Goal: Transaction & Acquisition: Purchase product/service

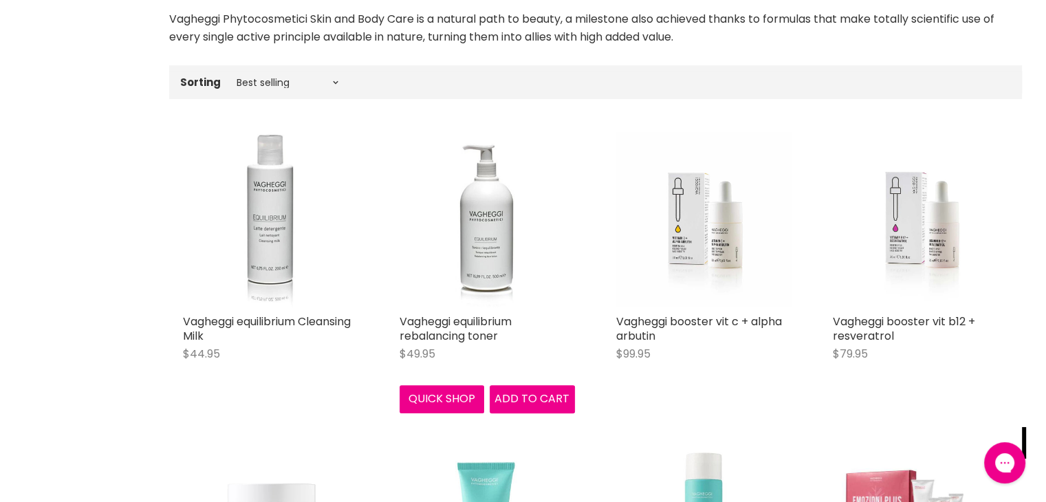
scroll to position [342, 0]
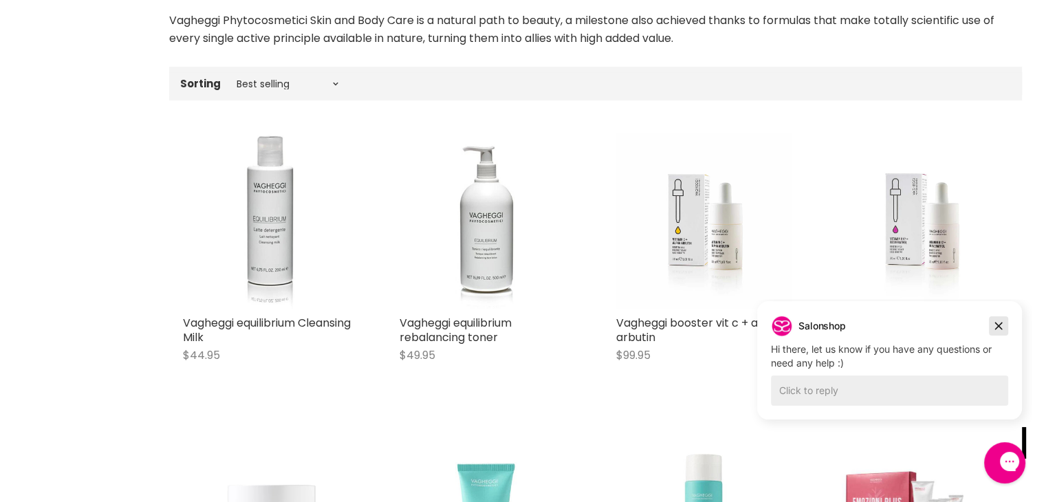
click at [999, 325] on icon "Dismiss campaign" at bounding box center [999, 327] width 8 height 8
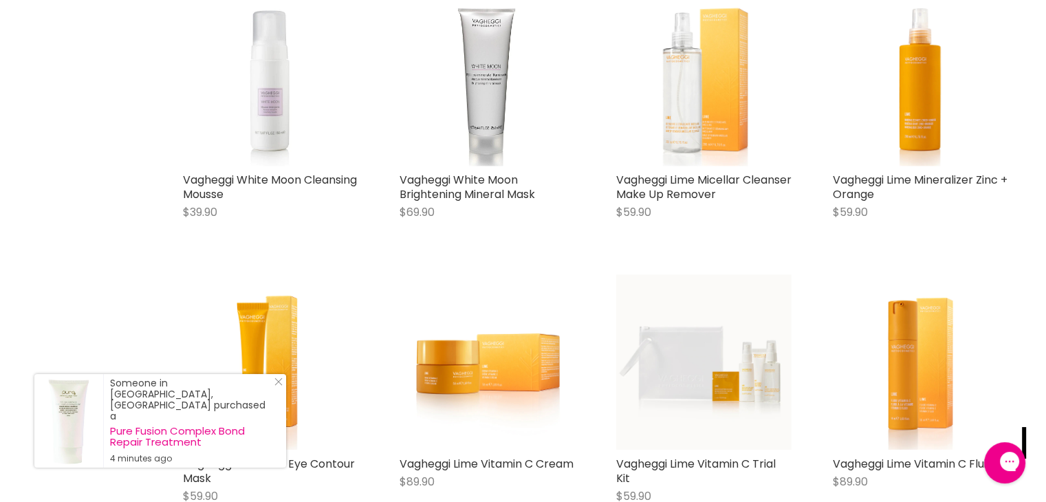
scroll to position [1993, 0]
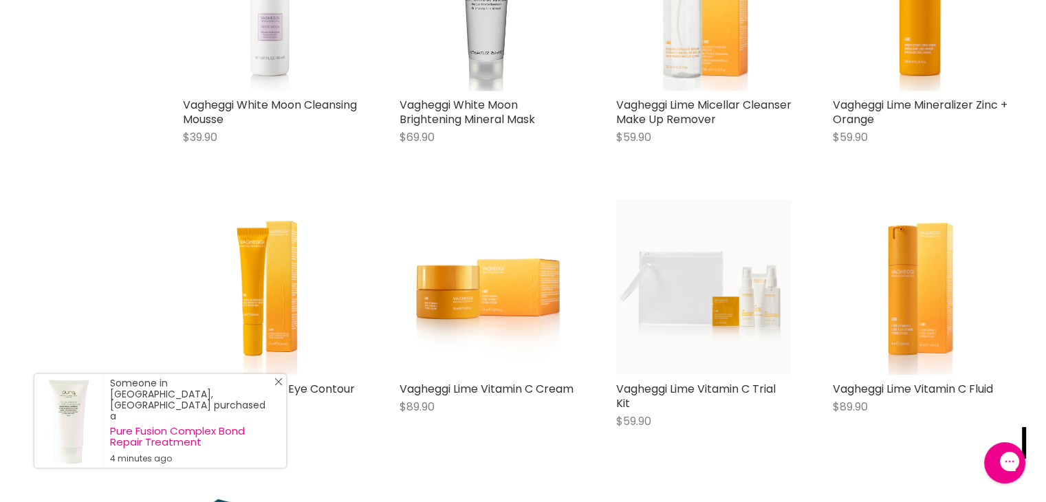
click at [278, 386] on icon "Close Icon" at bounding box center [278, 382] width 8 height 8
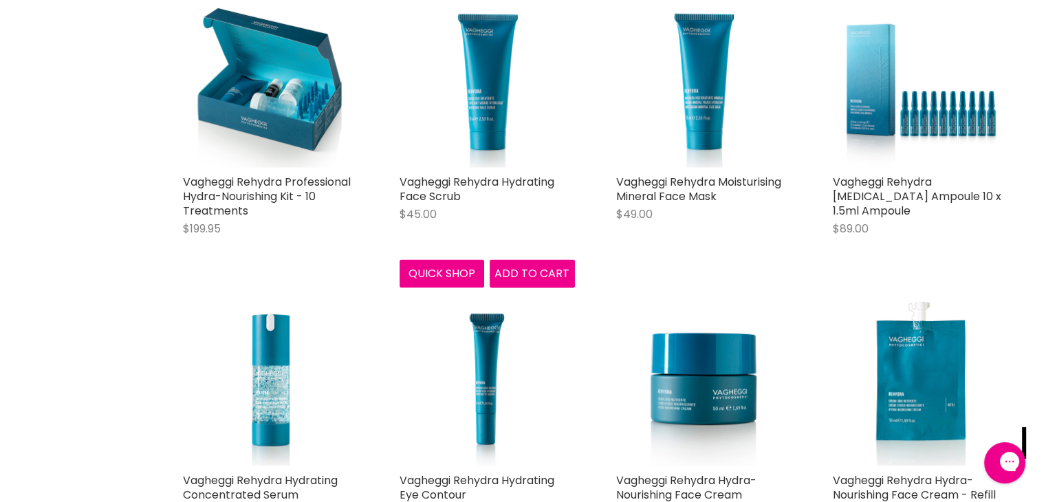
scroll to position [2612, 0]
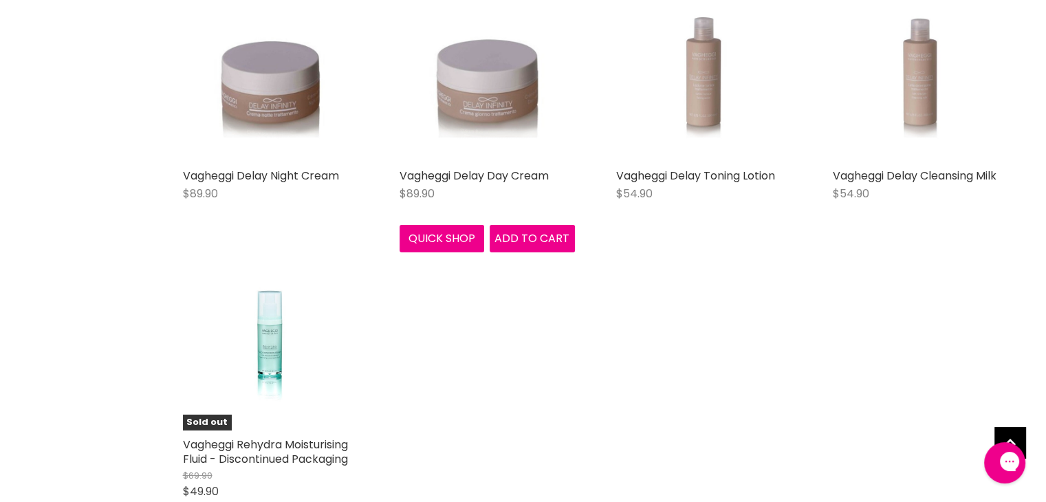
scroll to position [4400, 0]
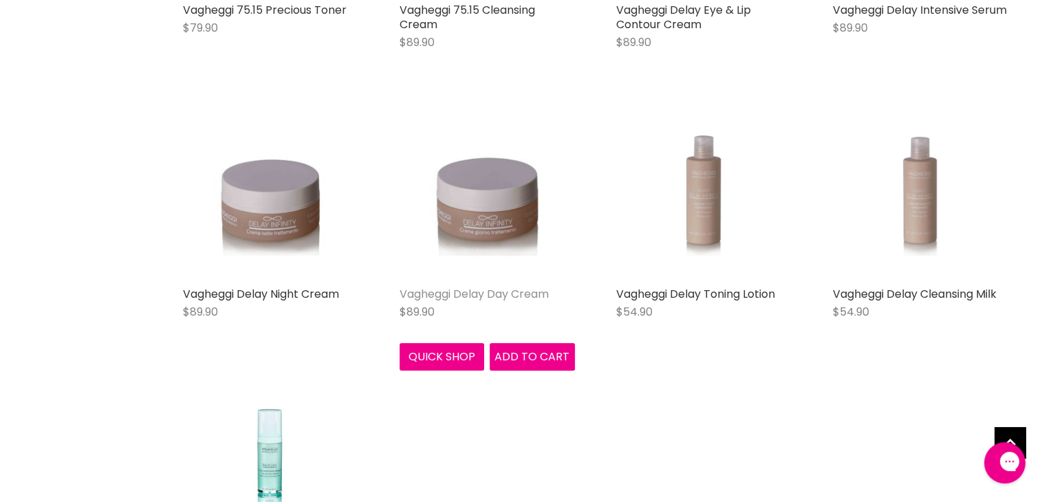
click at [492, 296] on link "Vagheggi Delay Day Cream" at bounding box center [474, 294] width 149 height 16
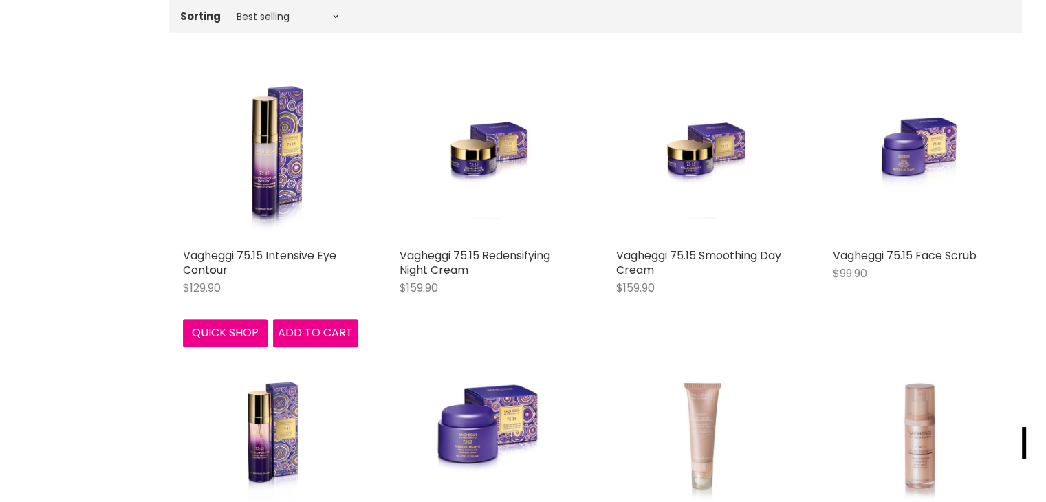
scroll to position [410, 0]
